Goal: Information Seeking & Learning: Learn about a topic

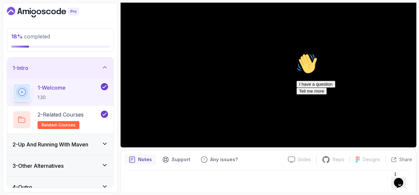
scroll to position [9, 0]
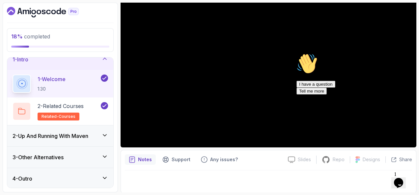
click at [83, 134] on h3 "2 - Up And Running With [PERSON_NAME]" at bounding box center [51, 136] width 76 height 8
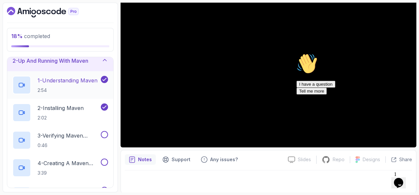
scroll to position [66, 0]
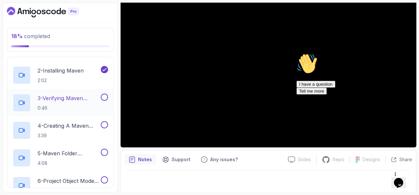
click at [85, 93] on div "3 - Verifying Maven Installation 0:46" at bounding box center [60, 103] width 106 height 28
click at [79, 96] on p "3 - Verifying Maven Installation" at bounding box center [69, 98] width 62 height 8
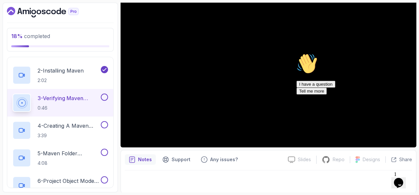
click at [403, 53] on div "Chat attention grabber" at bounding box center [355, 53] width 118 height 0
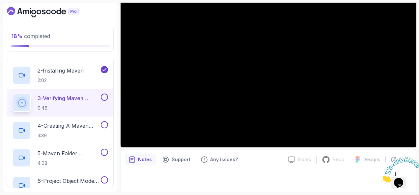
click at [412, 154] on iframe at bounding box center [398, 169] width 41 height 31
click at [380, 178] on icon "Close" at bounding box center [380, 181] width 0 height 6
click at [403, 178] on icon "Opens Chat This icon Opens the chat window." at bounding box center [398, 183] width 11 height 11
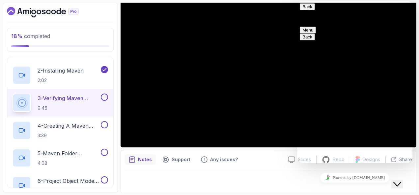
click at [403, 180] on button "Close Chat This icon closes the chat window." at bounding box center [397, 184] width 12 height 9
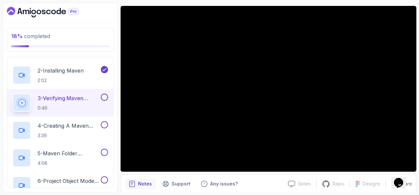
scroll to position [44, 0]
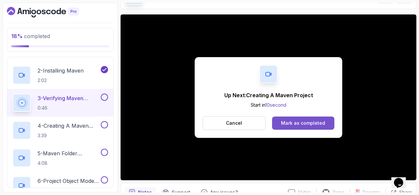
click at [319, 124] on div "Mark as completed" at bounding box center [303, 123] width 44 height 7
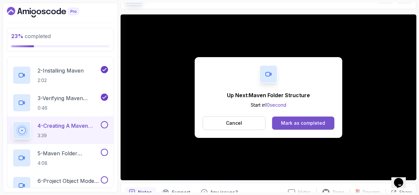
click at [329, 124] on button "Mark as completed" at bounding box center [303, 123] width 62 height 13
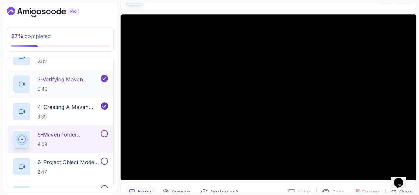
scroll to position [99, 0]
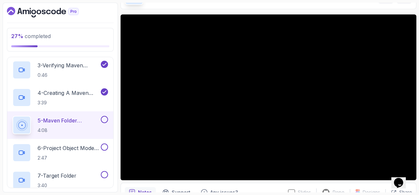
drag, startPoint x: 132, startPoint y: 113, endPoint x: 219, endPoint y: 7, distance: 136.8
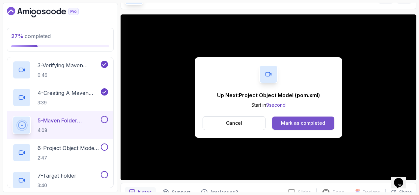
click at [299, 119] on button "Mark as completed" at bounding box center [303, 123] width 62 height 13
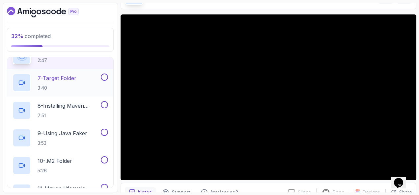
scroll to position [165, 0]
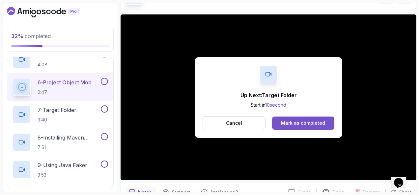
click at [320, 121] on div "Mark as completed" at bounding box center [303, 123] width 44 height 7
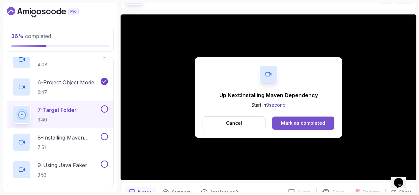
click at [289, 118] on button "Mark as completed" at bounding box center [303, 123] width 62 height 13
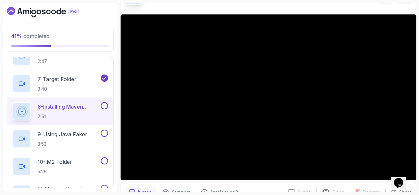
scroll to position [230, 0]
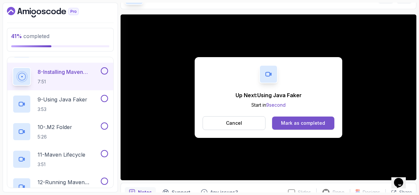
click at [323, 124] on div "Mark as completed" at bounding box center [303, 123] width 44 height 7
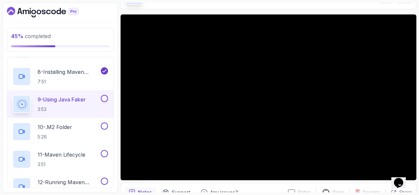
click at [108, 99] on button at bounding box center [104, 98] width 7 height 7
click at [75, 136] on div "10 - .m2 Folder 5:26" at bounding box center [56, 132] width 87 height 18
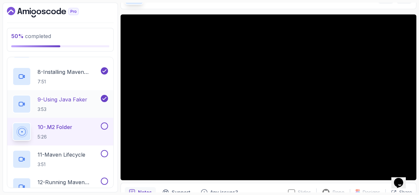
scroll to position [296, 0]
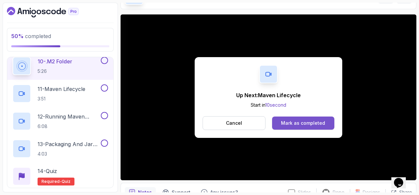
click at [293, 117] on button "Mark as completed" at bounding box center [303, 123] width 62 height 13
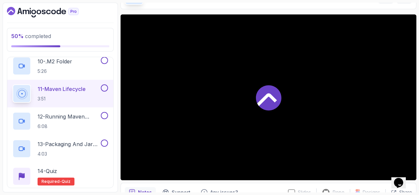
scroll to position [300, 0]
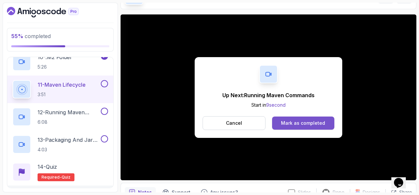
click at [313, 126] on div "Mark as completed" at bounding box center [303, 123] width 44 height 7
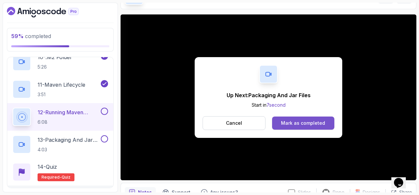
click at [323, 122] on div "Mark as completed" at bounding box center [303, 123] width 44 height 7
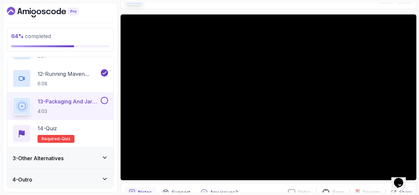
scroll to position [340, 0]
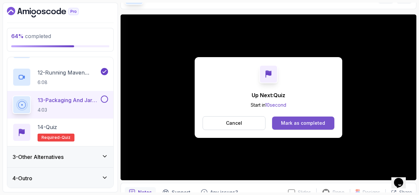
click at [288, 116] on div "Cancel Mark as completed" at bounding box center [268, 123] width 132 height 14
click at [288, 117] on button "Mark as completed" at bounding box center [303, 123] width 62 height 13
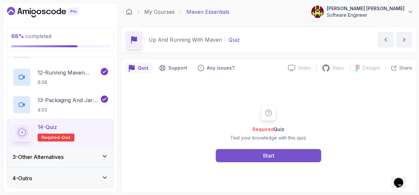
click at [260, 151] on button "Start" at bounding box center [268, 155] width 105 height 13
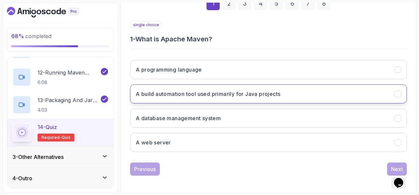
scroll to position [107, 0]
click at [155, 90] on h3 "A build automation tool used primarily for Java projects" at bounding box center [208, 94] width 144 height 8
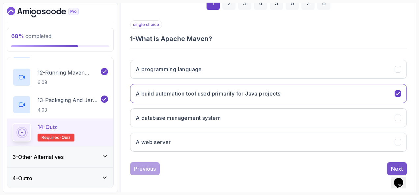
click at [390, 164] on button "Next" at bounding box center [397, 169] width 20 height 13
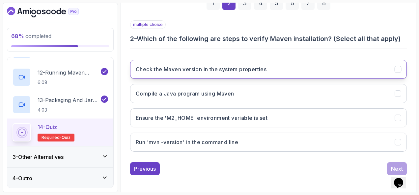
click at [263, 74] on button "Check the Maven version in the system properties" at bounding box center [268, 69] width 276 height 19
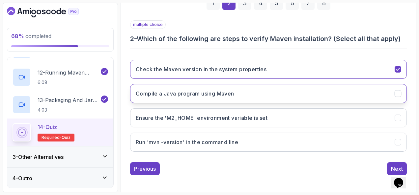
click at [271, 95] on button "Compile a Java program using Maven" at bounding box center [268, 93] width 276 height 19
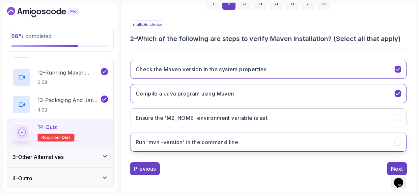
click at [289, 136] on button "Run 'mvn -version' in the command line" at bounding box center [268, 142] width 276 height 19
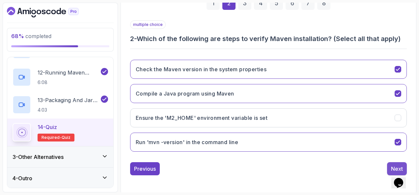
click at [394, 163] on button "Next" at bounding box center [397, 169] width 20 height 13
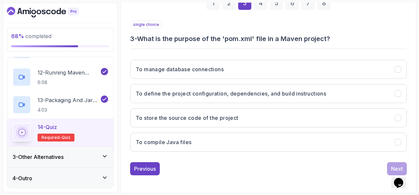
click at [232, 5] on div "2" at bounding box center [228, 3] width 13 height 13
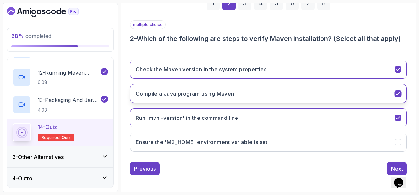
click at [393, 96] on button "Compile a Java program using Maven" at bounding box center [268, 93] width 276 height 19
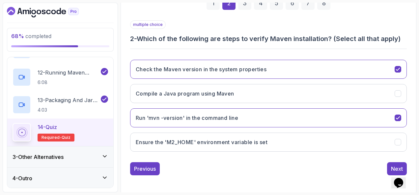
click at [395, 161] on div "multiple choice 2 - Which of the following are steps to verify Maven installati…" at bounding box center [268, 97] width 276 height 155
click at [394, 165] on div "Next" at bounding box center [397, 169] width 12 height 8
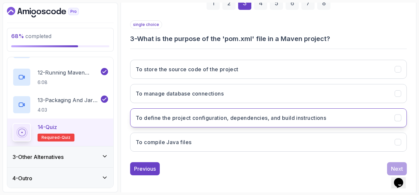
click at [326, 117] on h3 "To define the project configuration, dependencies, and build instructions" at bounding box center [231, 118] width 190 height 8
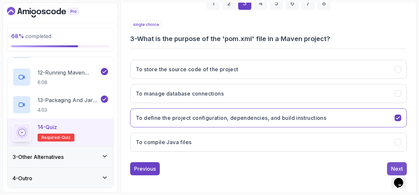
click at [388, 163] on button "Next" at bounding box center [397, 169] width 20 height 13
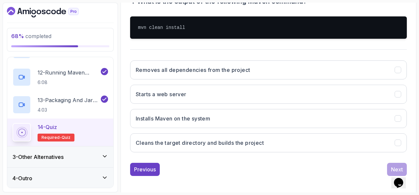
scroll to position [145, 0]
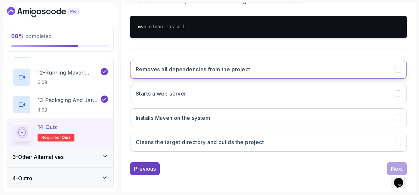
click at [238, 73] on button "Removes all dependencies from the project" at bounding box center [268, 69] width 276 height 19
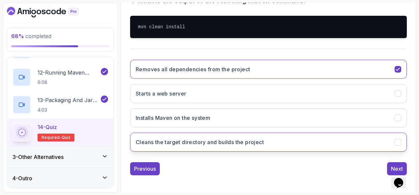
click at [252, 139] on h3 "Cleans the target directory and builds the project" at bounding box center [200, 143] width 128 height 8
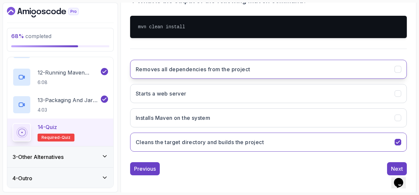
click at [269, 70] on button "Removes all dependencies from the project" at bounding box center [268, 69] width 276 height 19
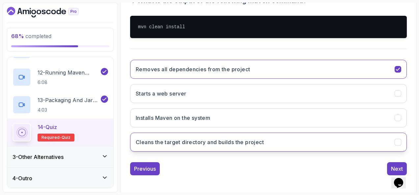
click at [367, 144] on button "Cleans the target directory and builds the project" at bounding box center [268, 142] width 276 height 19
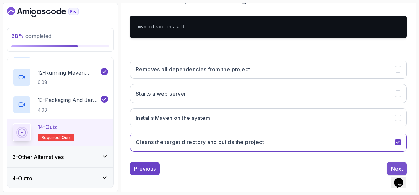
click at [389, 165] on button "Next" at bounding box center [397, 169] width 20 height 13
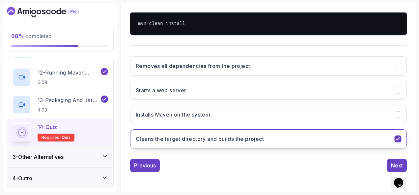
scroll to position [107, 0]
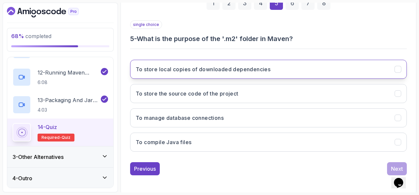
click at [226, 70] on h3 "To store local copies of downloaded dependencies" at bounding box center [203, 69] width 135 height 8
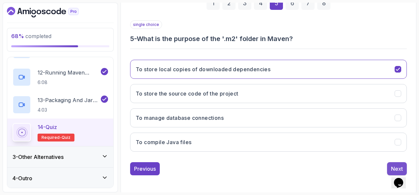
click at [388, 166] on button "Next" at bounding box center [397, 169] width 20 height 13
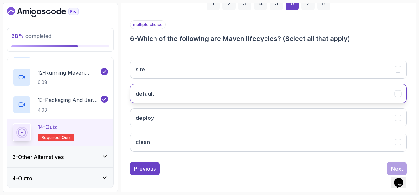
click at [174, 90] on button "default" at bounding box center [268, 93] width 276 height 19
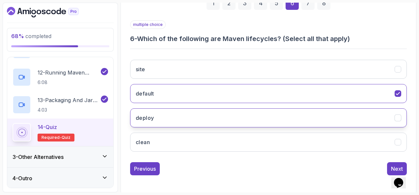
click at [179, 119] on button "deploy" at bounding box center [268, 118] width 276 height 19
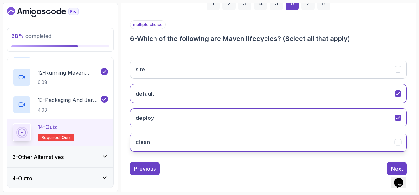
click at [183, 136] on button "clean" at bounding box center [268, 142] width 276 height 19
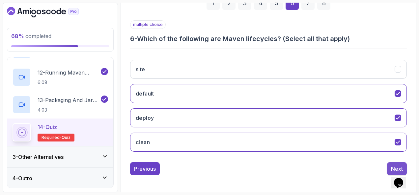
click at [392, 165] on div "Next" at bounding box center [397, 169] width 12 height 8
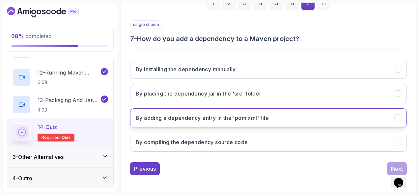
click at [300, 115] on button "By adding a dependency entry in the 'pom.xml' file" at bounding box center [268, 118] width 276 height 19
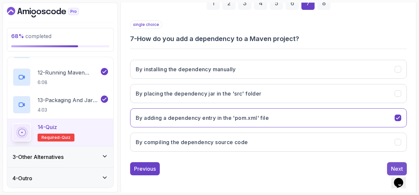
click at [388, 165] on button "Next" at bounding box center [397, 169] width 20 height 13
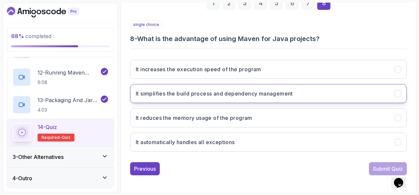
click at [286, 95] on h3 "It simplifies the build process and dependency management" at bounding box center [214, 94] width 157 height 8
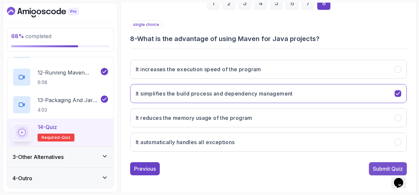
click at [377, 165] on div "Submit Quiz" at bounding box center [388, 169] width 30 height 8
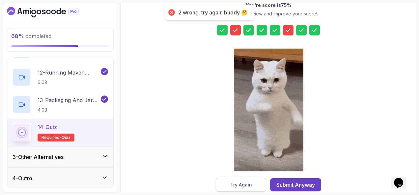
click at [249, 183] on div "Try Again" at bounding box center [241, 185] width 22 height 7
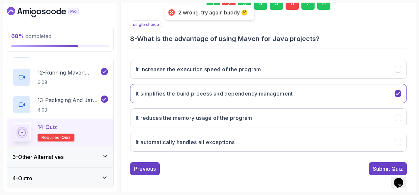
click at [229, 4] on div "2" at bounding box center [228, 3] width 13 height 13
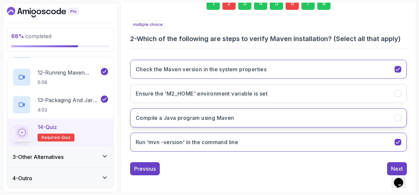
click at [244, 114] on button "Compile a Java program using Maven" at bounding box center [268, 118] width 276 height 19
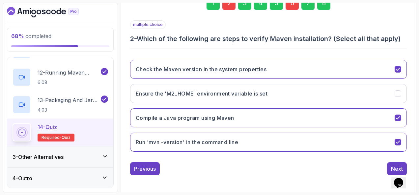
click at [286, 7] on div "6" at bounding box center [291, 3] width 13 height 13
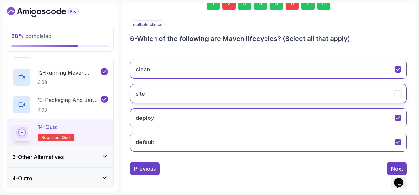
click at [200, 90] on button "site" at bounding box center [268, 93] width 276 height 19
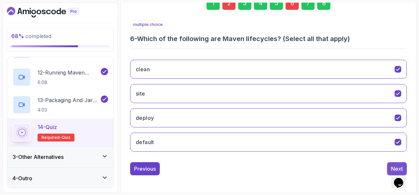
click at [389, 164] on button "Next" at bounding box center [397, 169] width 20 height 13
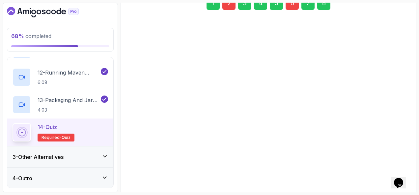
click at [389, 164] on button "Next" at bounding box center [397, 169] width 20 height 13
click at [389, 165] on div "Submit Quiz" at bounding box center [388, 169] width 30 height 8
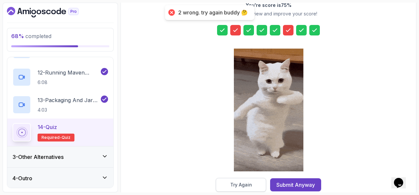
click at [242, 183] on div "Try Again" at bounding box center [241, 185] width 22 height 7
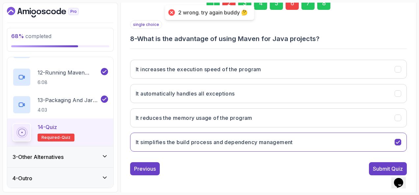
click at [228, 3] on div "2" at bounding box center [228, 3] width 13 height 13
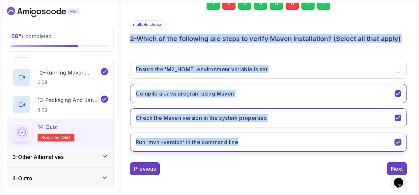
drag, startPoint x: 130, startPoint y: 37, endPoint x: 259, endPoint y: 133, distance: 160.9
click at [259, 133] on div "1 2 3 4 5 6 7 8 multiple choice 2 - Which of the following are steps to verify …" at bounding box center [268, 81] width 287 height 200
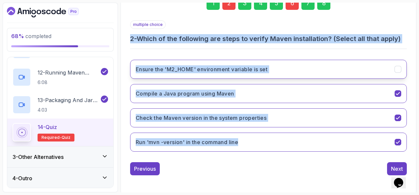
copy div "2 - Which of the following are steps to verify Maven installation? (Select all …"
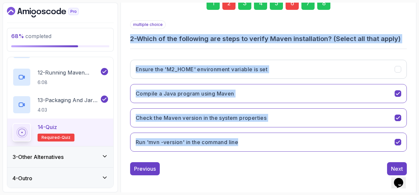
click at [178, 51] on div "multiple choice 2 - Which of the following are steps to verify Maven installati…" at bounding box center [268, 88] width 276 height 137
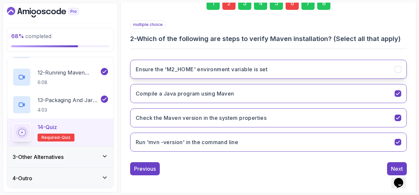
click at [185, 71] on h3 "Ensure the 'M2_HOME' environment variable is set" at bounding box center [202, 69] width 132 height 8
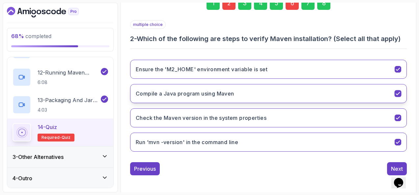
click at [205, 93] on h3 "Compile a Java program using Maven" at bounding box center [185, 94] width 98 height 8
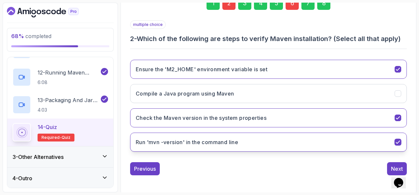
click at [211, 140] on h3 "Run 'mvn -version' in the command line" at bounding box center [187, 143] width 102 height 8
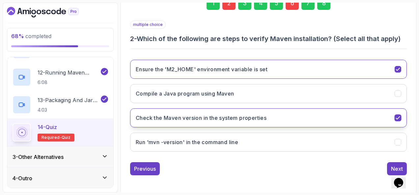
click at [269, 118] on button "Check the Maven version in the system properties" at bounding box center [268, 118] width 276 height 19
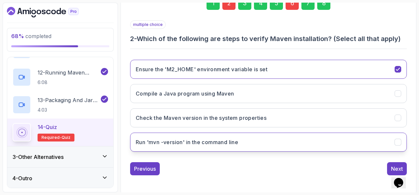
click at [317, 141] on button "Run 'mvn -version' in the command line" at bounding box center [268, 142] width 276 height 19
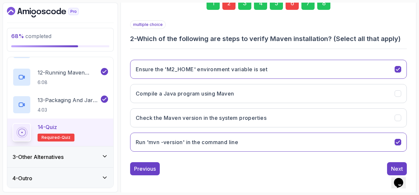
click at [289, 8] on div "6" at bounding box center [291, 3] width 13 height 13
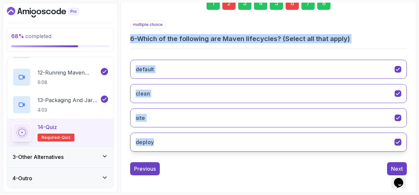
drag, startPoint x: 129, startPoint y: 37, endPoint x: 205, endPoint y: 136, distance: 124.7
click at [205, 136] on div "1 2 3 4 5 6 7 8 multiple choice 6 - Which of the following are Maven lifecycles…" at bounding box center [268, 81] width 287 height 200
copy div "6 - Which of the following are Maven lifecycles? (Select all that apply) defaul…"
click at [237, 43] on div "multiple choice 6 - Which of the following are Maven lifecycles? (Select all th…" at bounding box center [268, 88] width 276 height 137
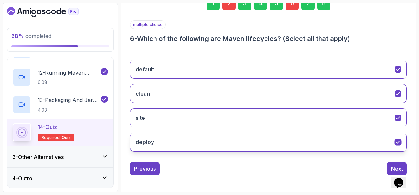
click at [227, 137] on button "deploy" at bounding box center [268, 142] width 276 height 19
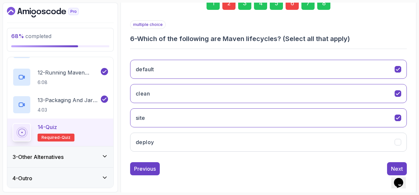
click at [321, 4] on div "8" at bounding box center [323, 3] width 13 height 13
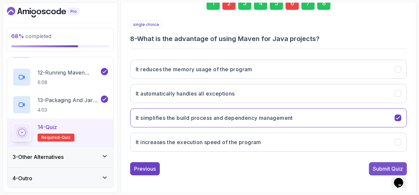
click at [376, 167] on div "Submit Quiz" at bounding box center [388, 169] width 30 height 8
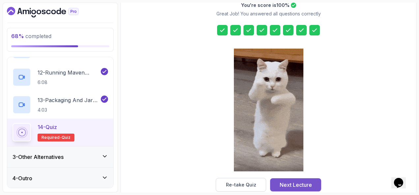
click at [300, 183] on div "Next Lecture" at bounding box center [295, 185] width 32 height 8
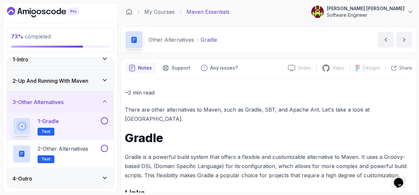
scroll to position [66, 0]
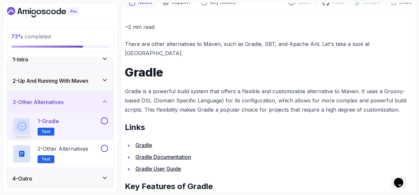
click at [104, 116] on div "1 - Gradle Text" at bounding box center [60, 127] width 106 height 28
click at [106, 150] on button at bounding box center [104, 148] width 7 height 7
click at [103, 119] on button at bounding box center [104, 120] width 7 height 7
click at [78, 121] on div "1 - Gradle Text" at bounding box center [56, 126] width 87 height 18
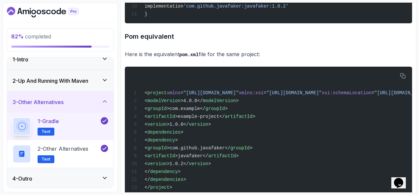
scroll to position [651, 0]
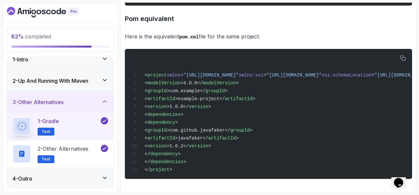
click at [87, 99] on div "3 - Other Alternatives" at bounding box center [60, 102] width 95 height 8
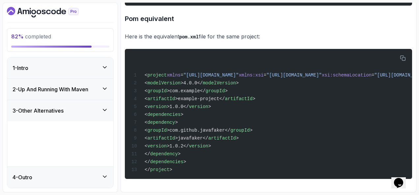
scroll to position [0, 0]
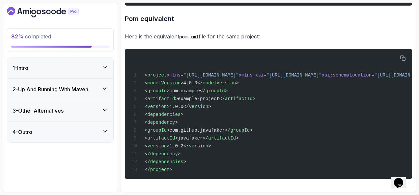
click at [86, 134] on div "4 - Outro" at bounding box center [60, 132] width 95 height 8
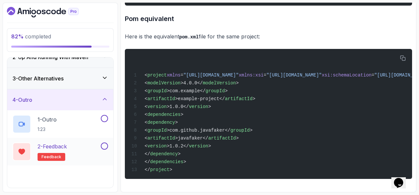
scroll to position [64, 0]
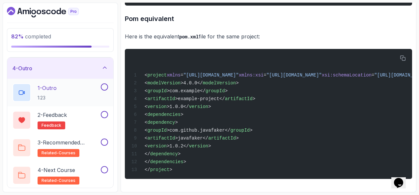
click at [69, 97] on div "1 - Outro 1:23" at bounding box center [56, 93] width 87 height 18
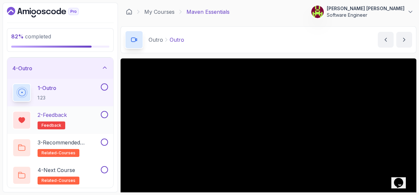
click at [104, 112] on button at bounding box center [104, 114] width 7 height 7
click at [107, 139] on button at bounding box center [104, 142] width 7 height 7
click at [107, 168] on button at bounding box center [104, 170] width 7 height 7
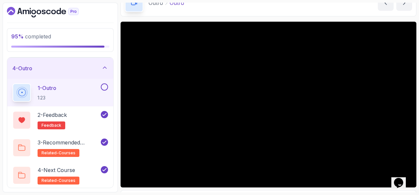
scroll to position [33, 0]
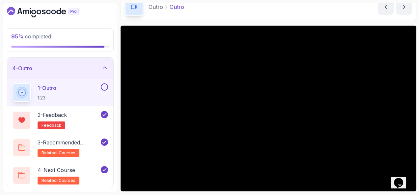
drag, startPoint x: 238, startPoint y: 30, endPoint x: 259, endPoint y: 19, distance: 23.8
click at [259, 15] on div "Outro Outro Outro by nelson" at bounding box center [268, 6] width 296 height 27
drag, startPoint x: 264, startPoint y: 26, endPoint x: 272, endPoint y: 19, distance: 11.3
click at [272, 19] on div "Outro Outro Outro by nelson" at bounding box center [268, 6] width 296 height 27
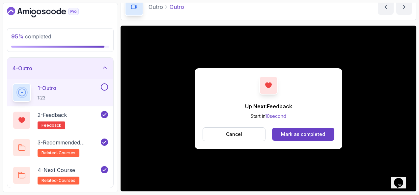
click at [106, 86] on button at bounding box center [104, 87] width 7 height 7
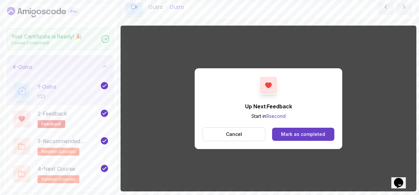
scroll to position [62, 0]
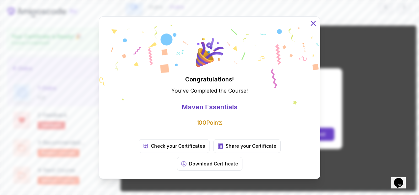
click at [309, 27] on icon at bounding box center [313, 23] width 9 height 9
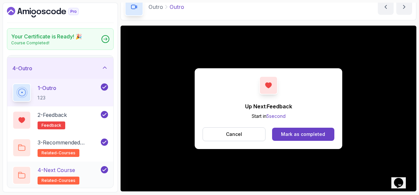
click at [75, 169] on p "4 - Next Course" at bounding box center [57, 171] width 38 height 8
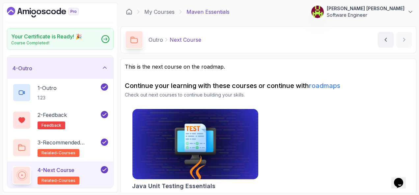
scroll to position [4, 0]
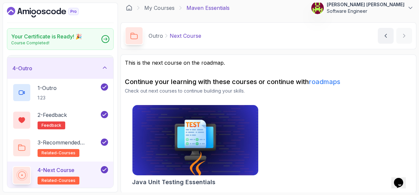
click at [320, 79] on link "roadmaps" at bounding box center [324, 82] width 31 height 8
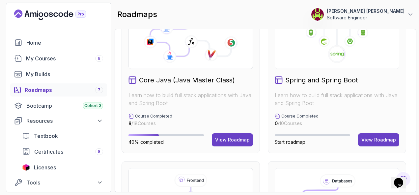
scroll to position [205, 0]
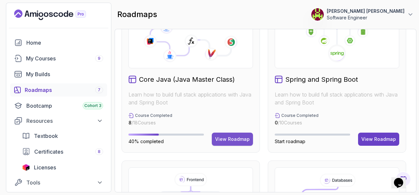
click at [235, 137] on div "View Roadmap" at bounding box center [232, 139] width 35 height 7
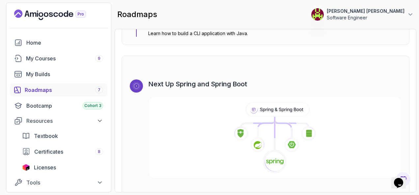
scroll to position [3970, 0]
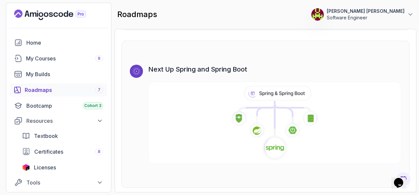
click at [308, 127] on icon at bounding box center [275, 123] width 254 height 75
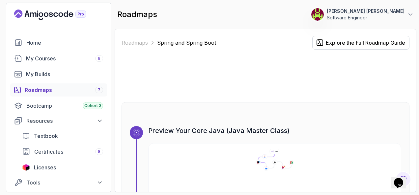
click at [43, 91] on div "Roadmaps 7" at bounding box center [64, 90] width 78 height 8
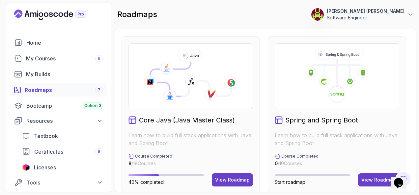
scroll to position [230, 0]
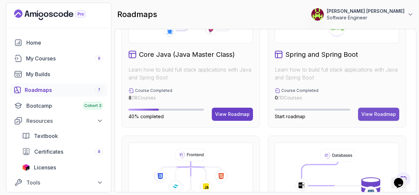
click at [368, 111] on div "View Roadmap" at bounding box center [378, 114] width 35 height 7
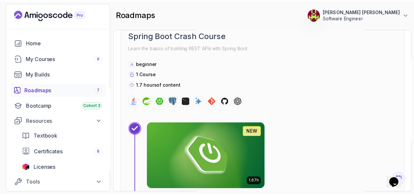
scroll to position [263, 0]
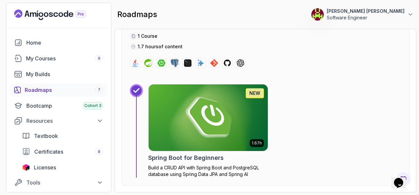
click at [214, 110] on img at bounding box center [207, 118] width 125 height 70
